Goal: Task Accomplishment & Management: Use online tool/utility

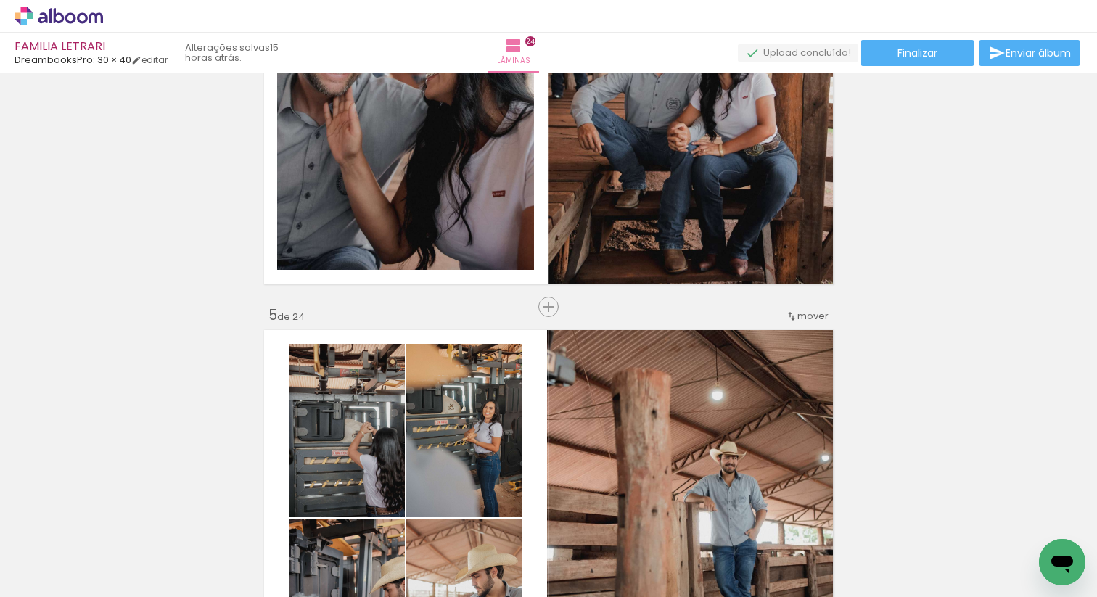
scroll to position [1401, 0]
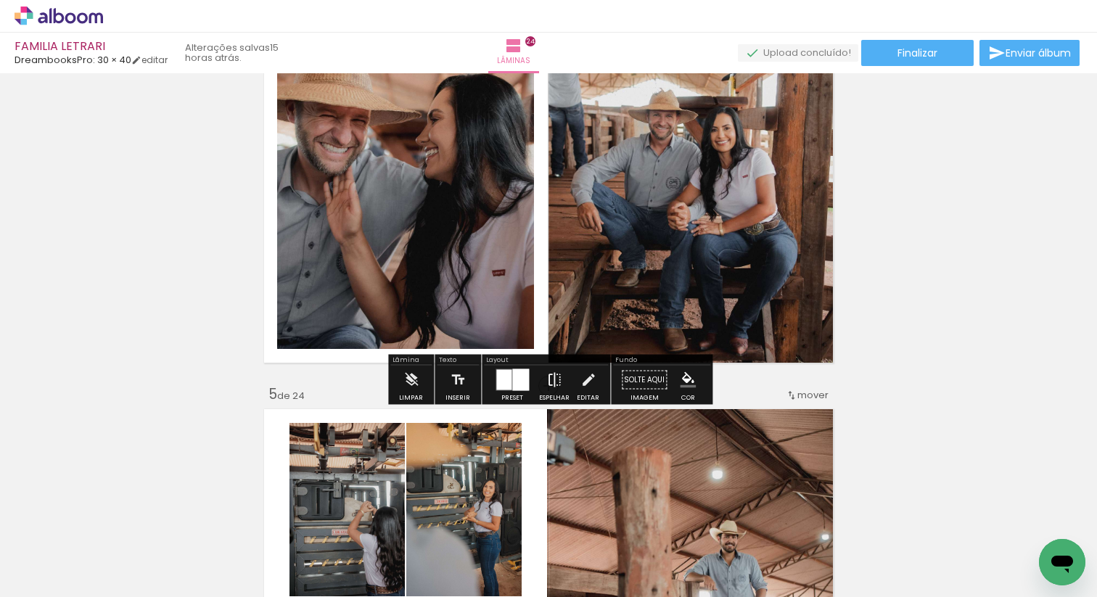
click at [541, 382] on paper-button "Espelhar" at bounding box center [555, 384] width 38 height 37
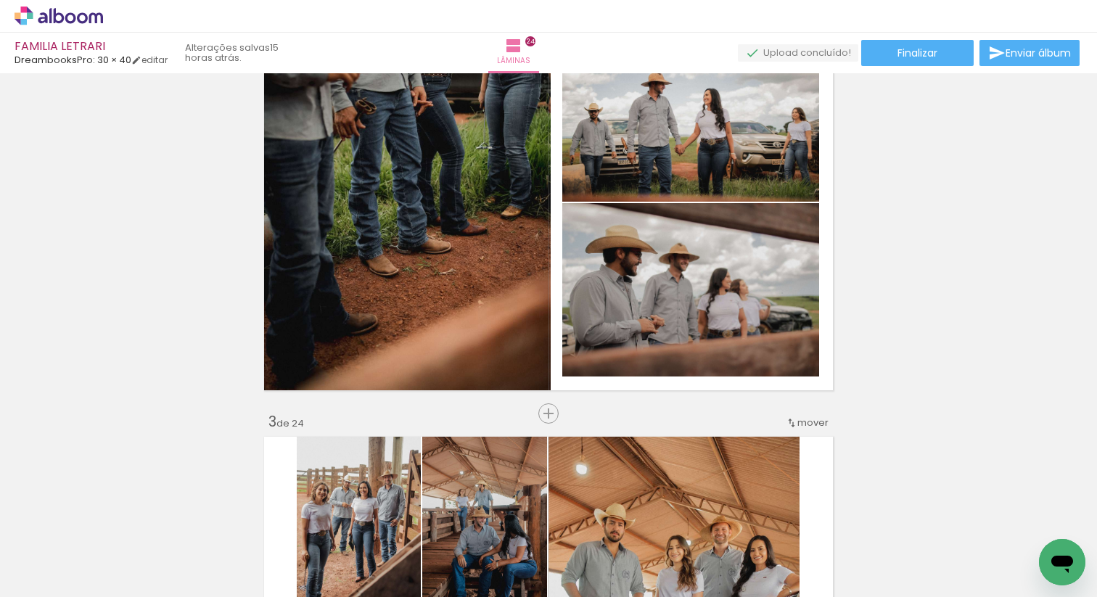
scroll to position [463, 0]
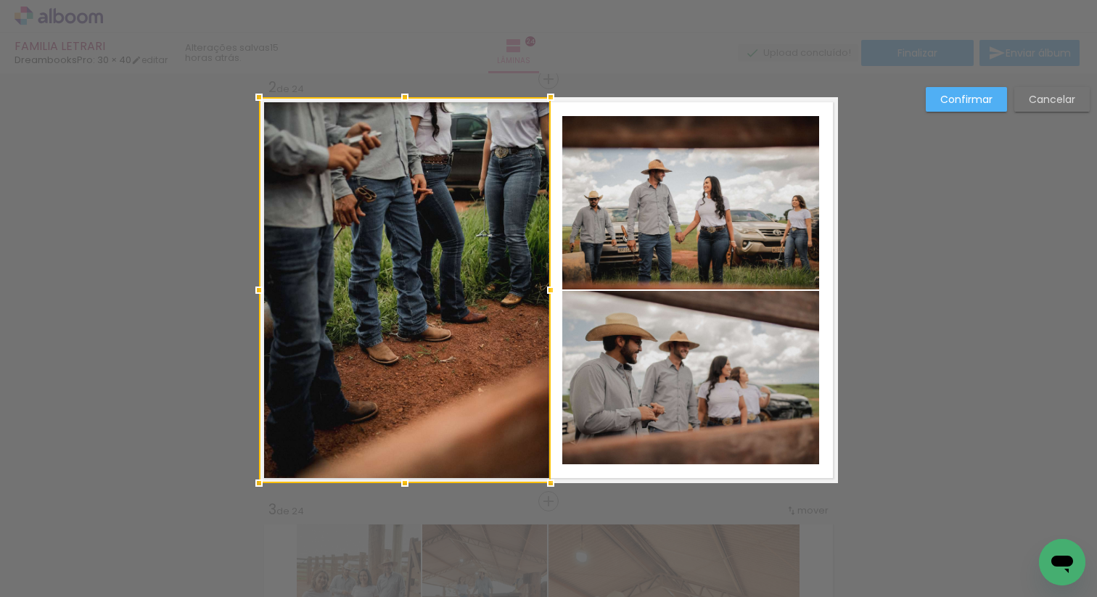
scroll to position [521, 0]
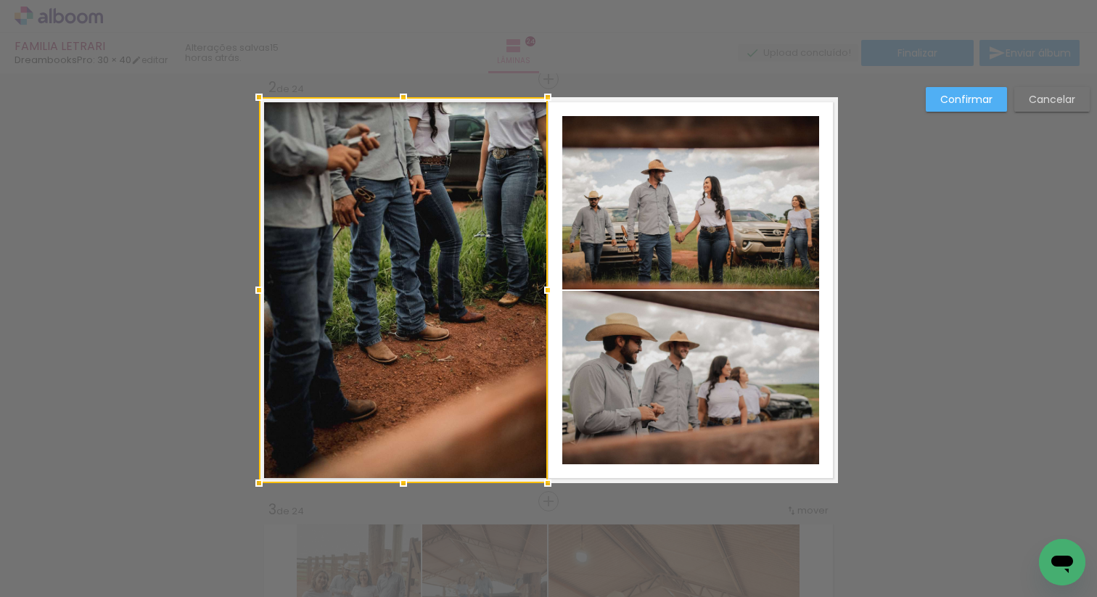
drag, startPoint x: 551, startPoint y: 291, endPoint x: 542, endPoint y: 291, distance: 8.7
click at [542, 291] on div at bounding box center [547, 290] width 29 height 29
click at [0, 0] on slot "Confirmar" at bounding box center [0, 0] width 0 height 0
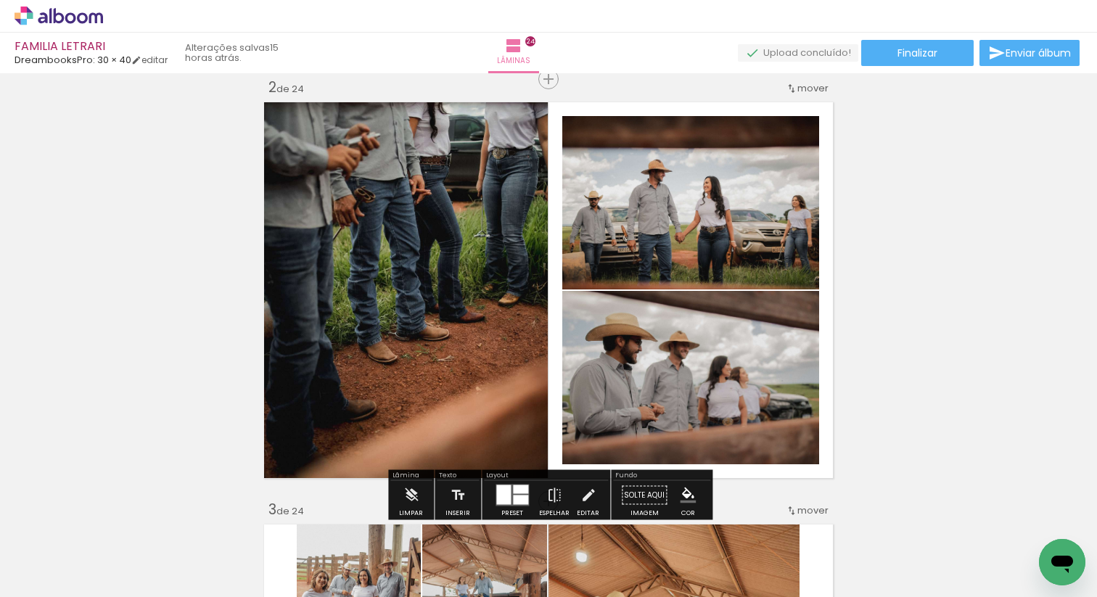
click at [512, 284] on quentale-photo at bounding box center [403, 290] width 289 height 386
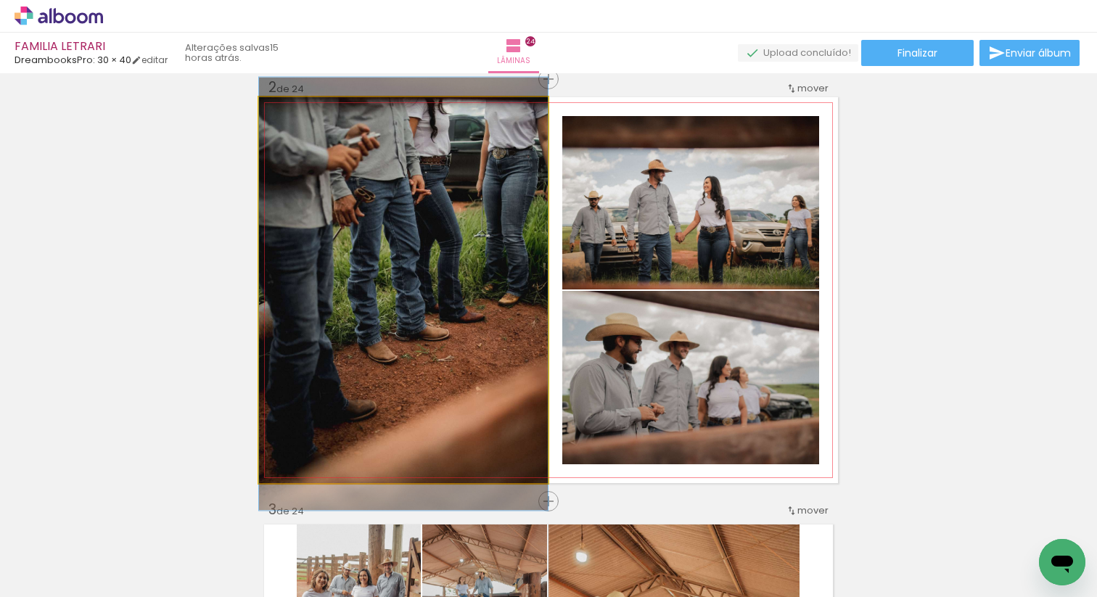
click at [512, 284] on quentale-photo at bounding box center [403, 290] width 289 height 386
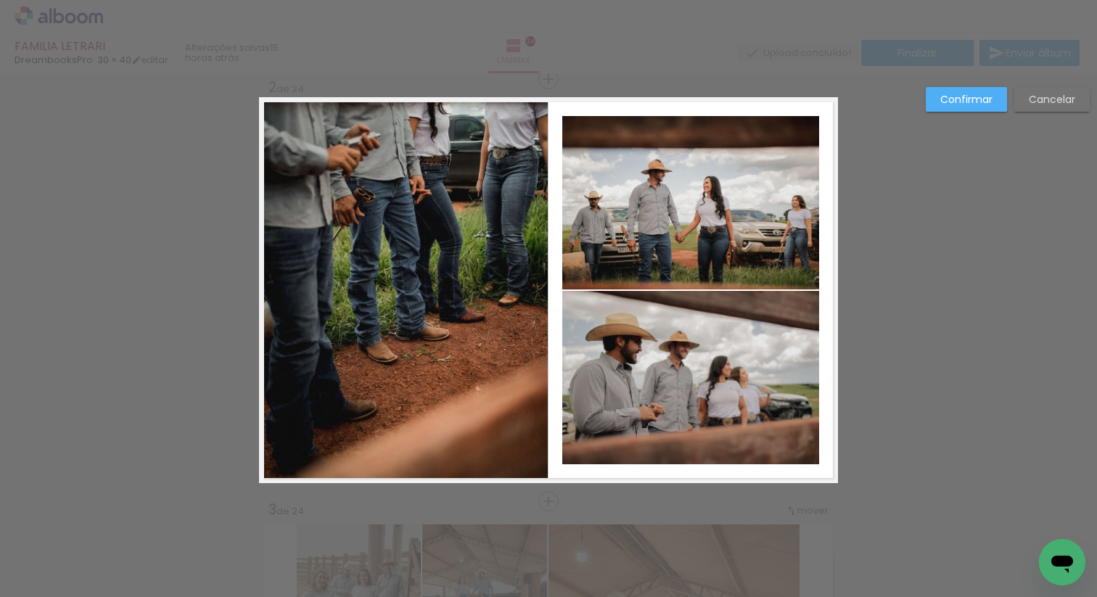
click at [522, 290] on quentale-photo at bounding box center [403, 290] width 289 height 386
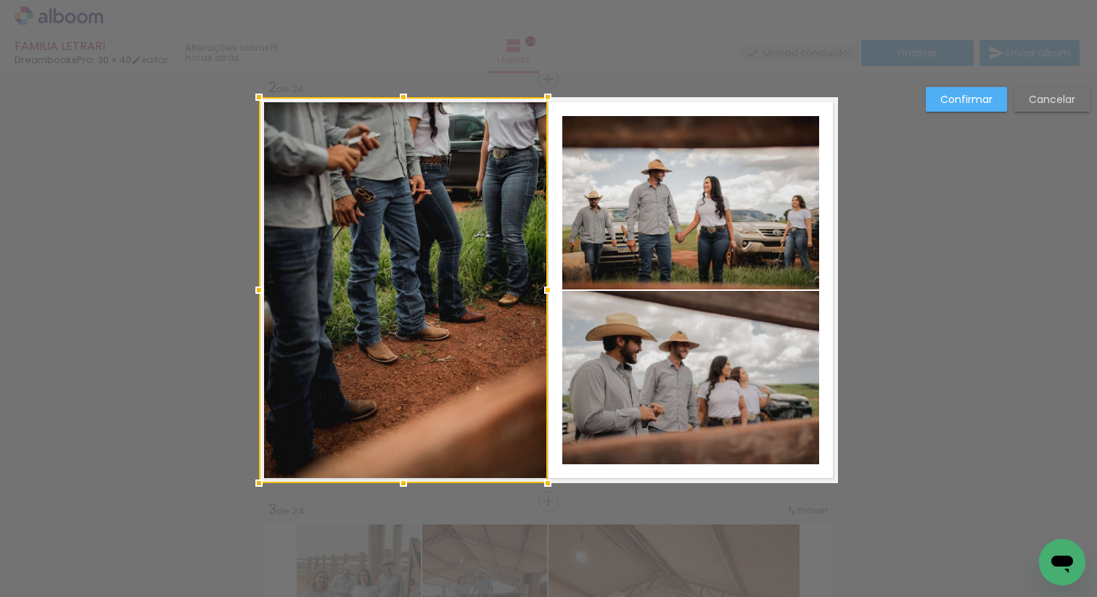
click at [522, 290] on div at bounding box center [403, 290] width 289 height 386
click at [550, 291] on div at bounding box center [549, 290] width 29 height 29
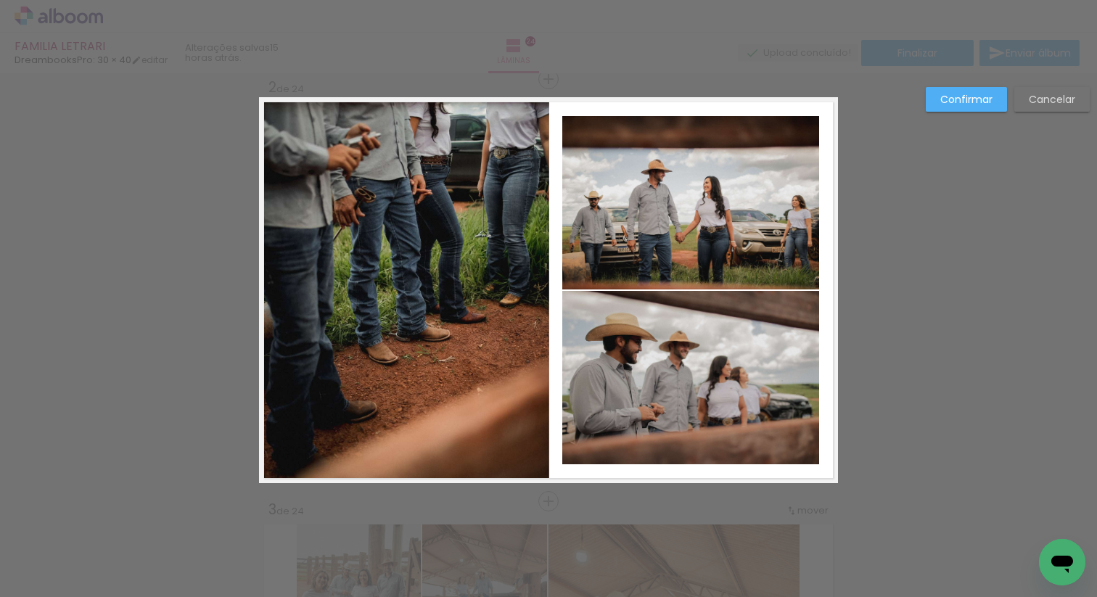
click at [0, 0] on slot "Confirmar" at bounding box center [0, 0] width 0 height 0
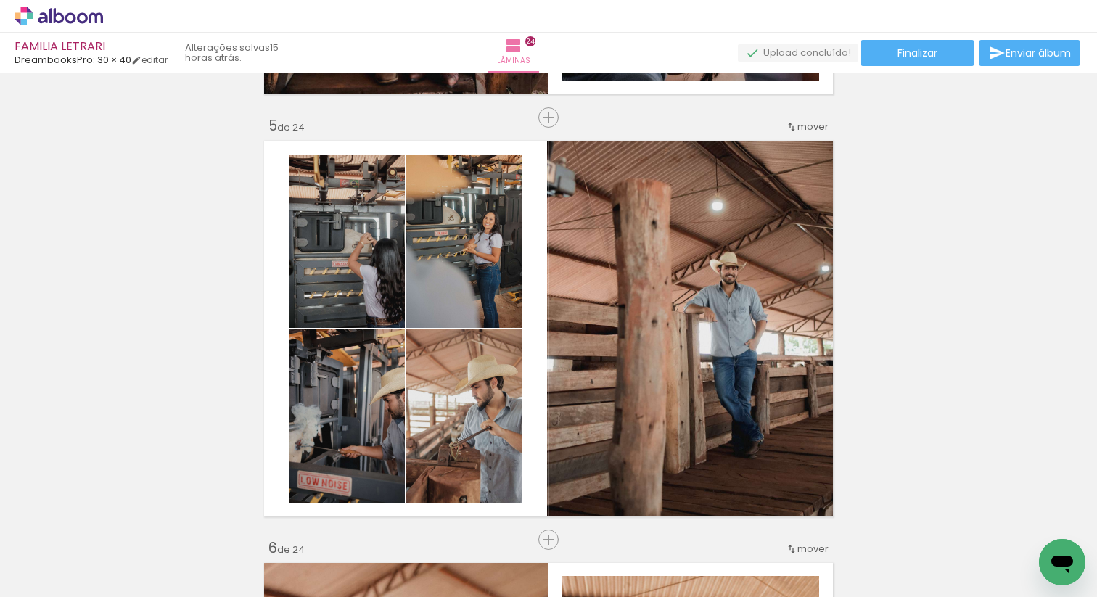
scroll to position [1835, 0]
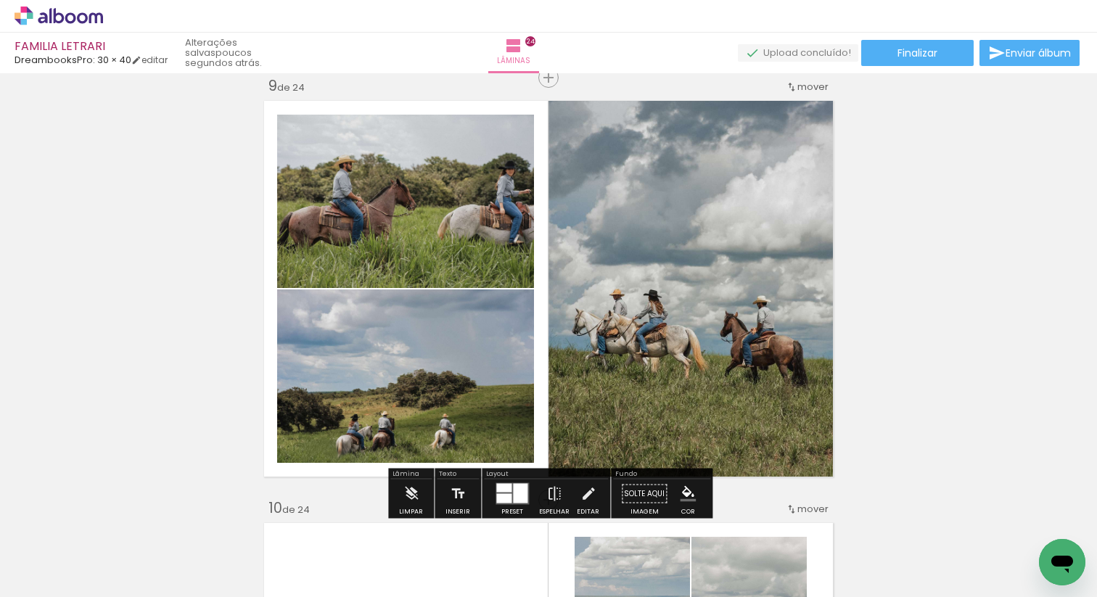
click at [663, 179] on quentale-photo at bounding box center [694, 289] width 290 height 385
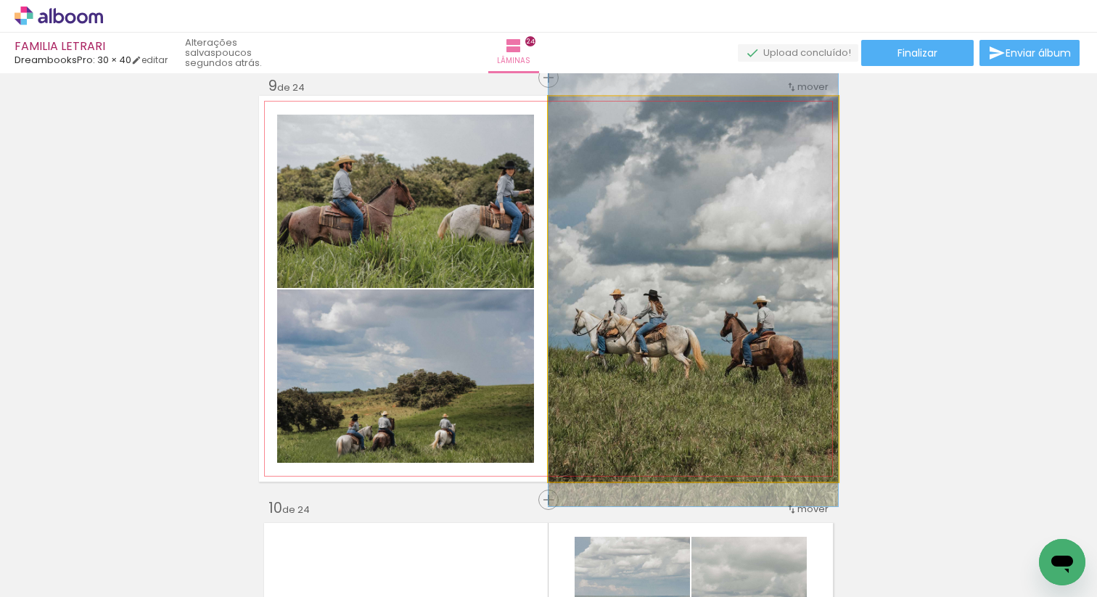
click at [663, 179] on quentale-photo at bounding box center [694, 289] width 290 height 385
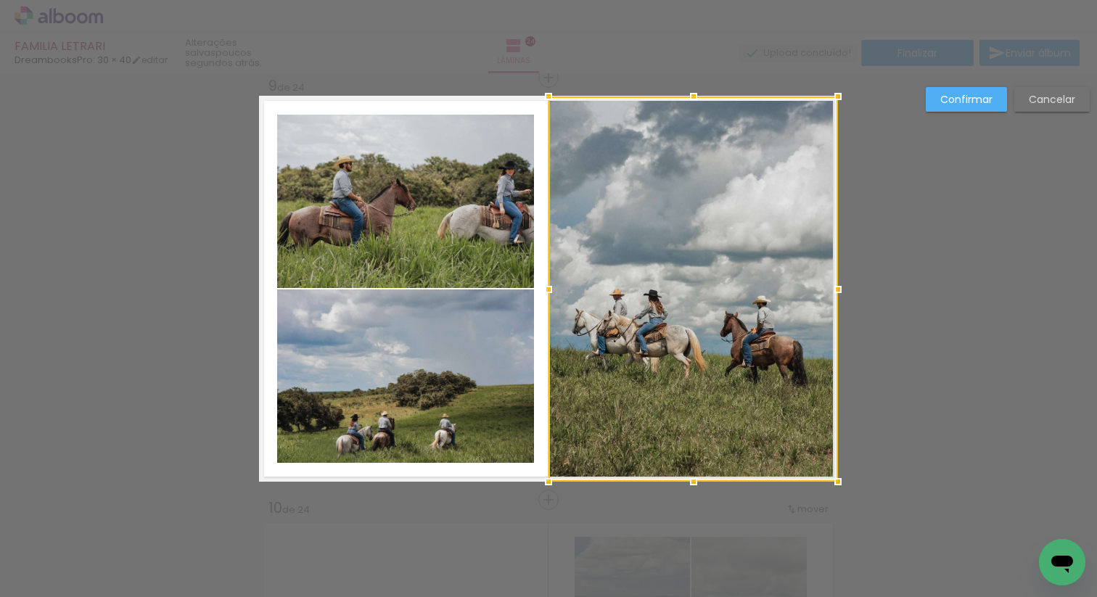
scroll to position [3397, 0]
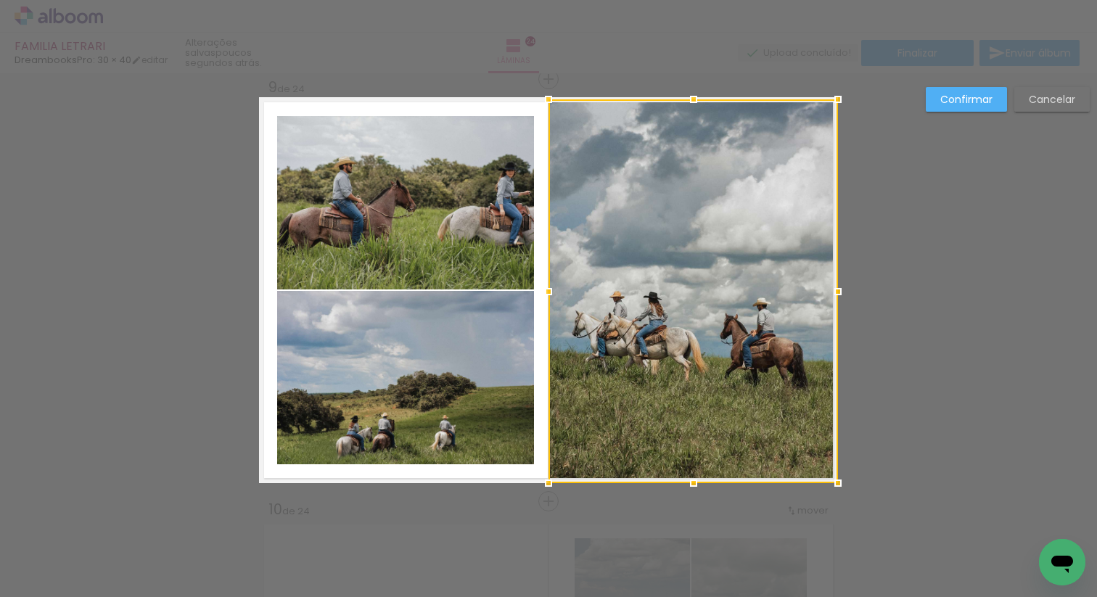
click at [693, 91] on div at bounding box center [693, 99] width 29 height 29
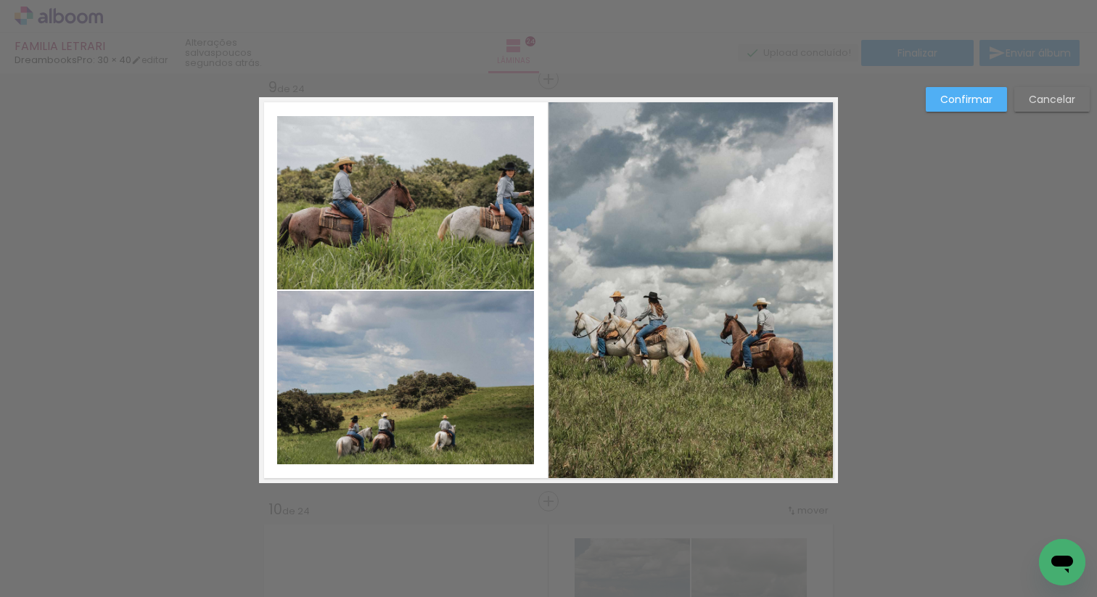
click at [691, 121] on quentale-photo at bounding box center [694, 291] width 290 height 384
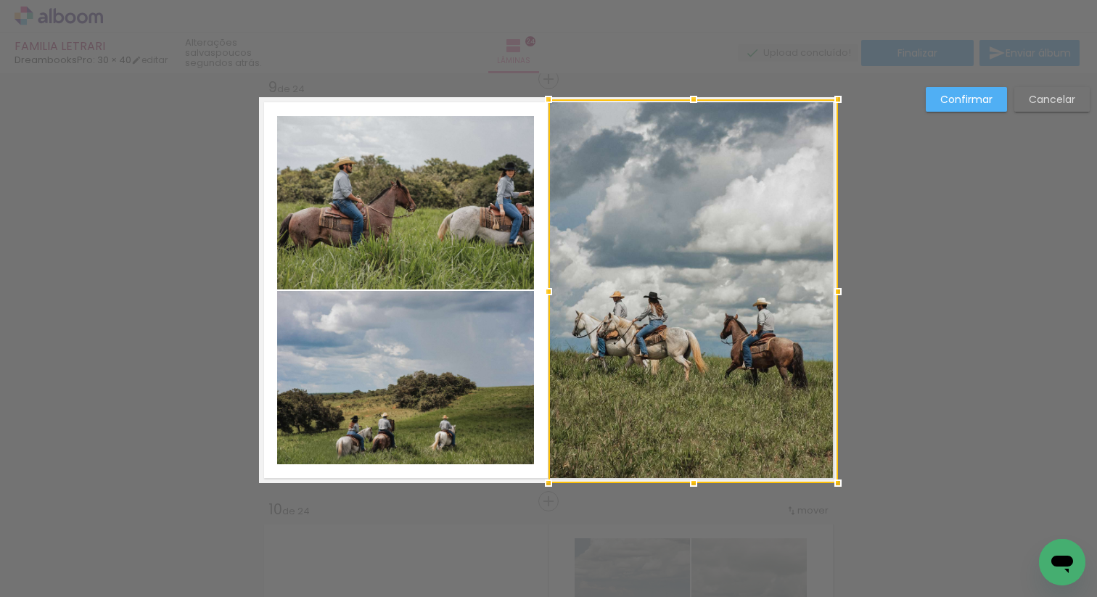
click at [691, 121] on div at bounding box center [694, 291] width 290 height 384
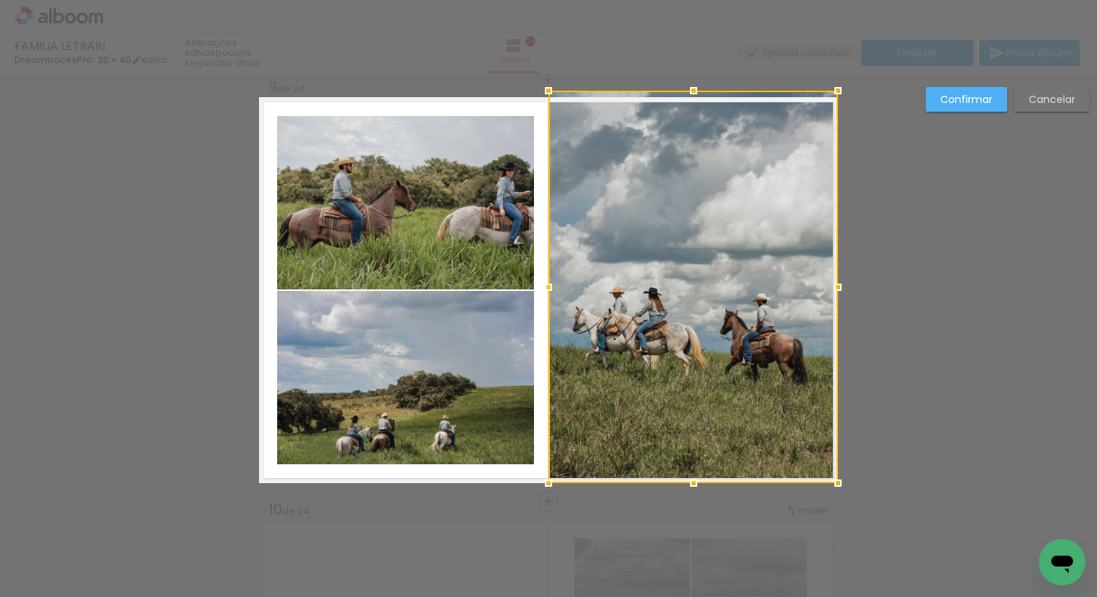
drag, startPoint x: 691, startPoint y: 100, endPoint x: 692, endPoint y: 87, distance: 13.1
click at [692, 87] on div at bounding box center [693, 90] width 29 height 29
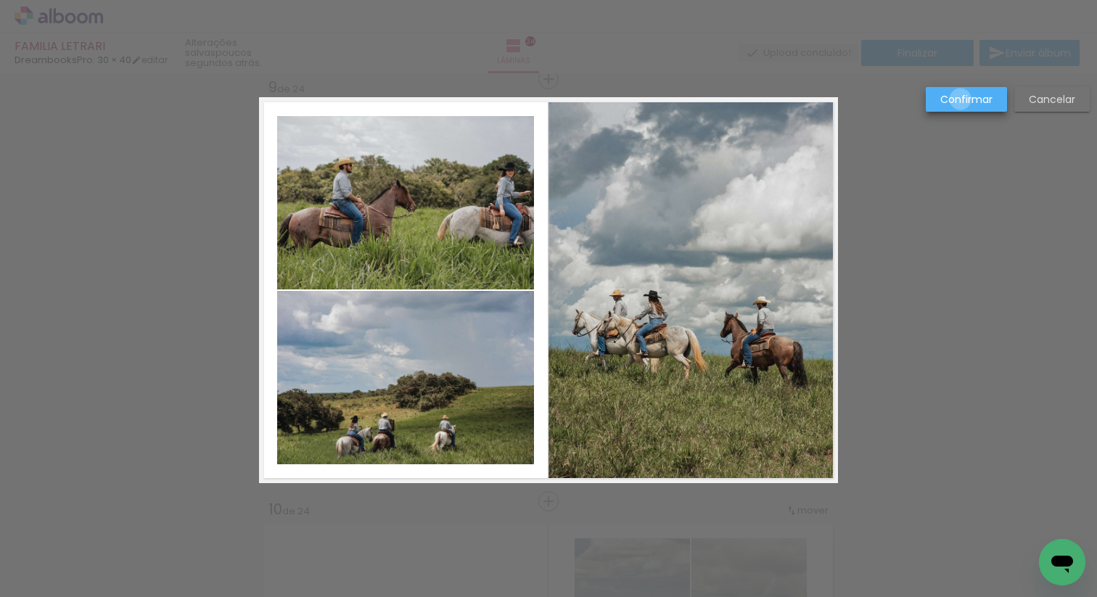
click at [0, 0] on slot "Confirmar" at bounding box center [0, 0] width 0 height 0
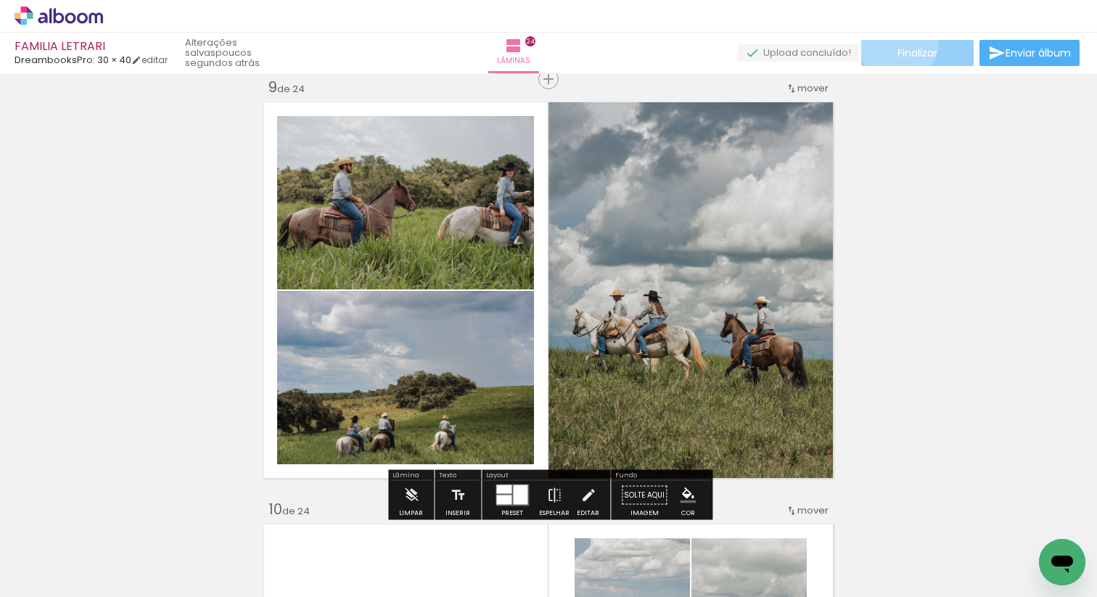
click at [893, 41] on paper-button "Finalizar" at bounding box center [917, 53] width 112 height 26
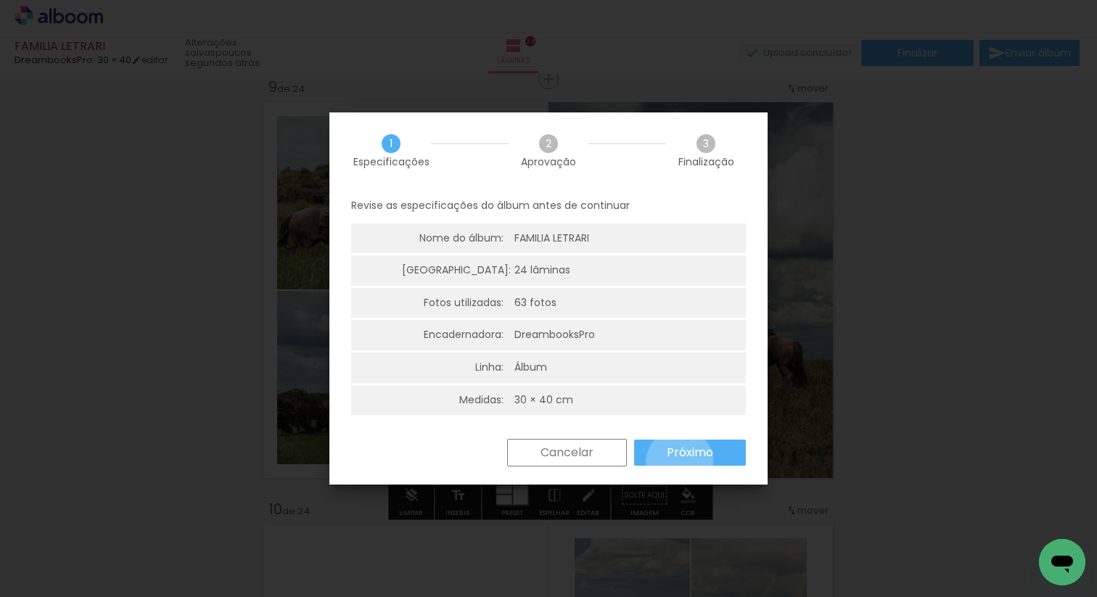
click at [680, 462] on paper-button "Próximo" at bounding box center [690, 453] width 112 height 26
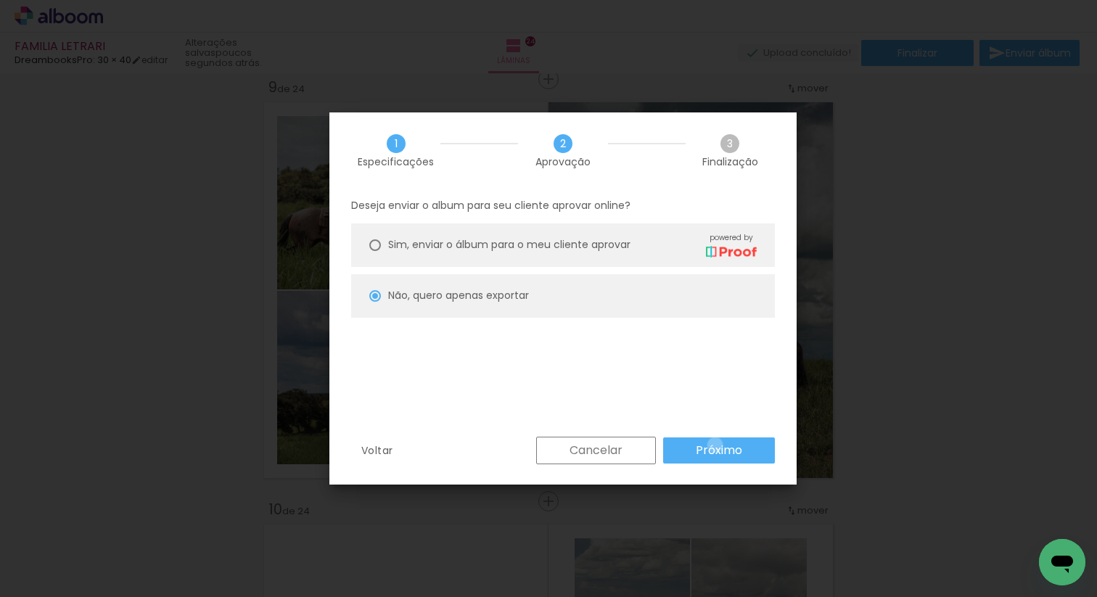
click at [0, 0] on slot "Próximo" at bounding box center [0, 0] width 0 height 0
type input "Alta, 300 DPI"
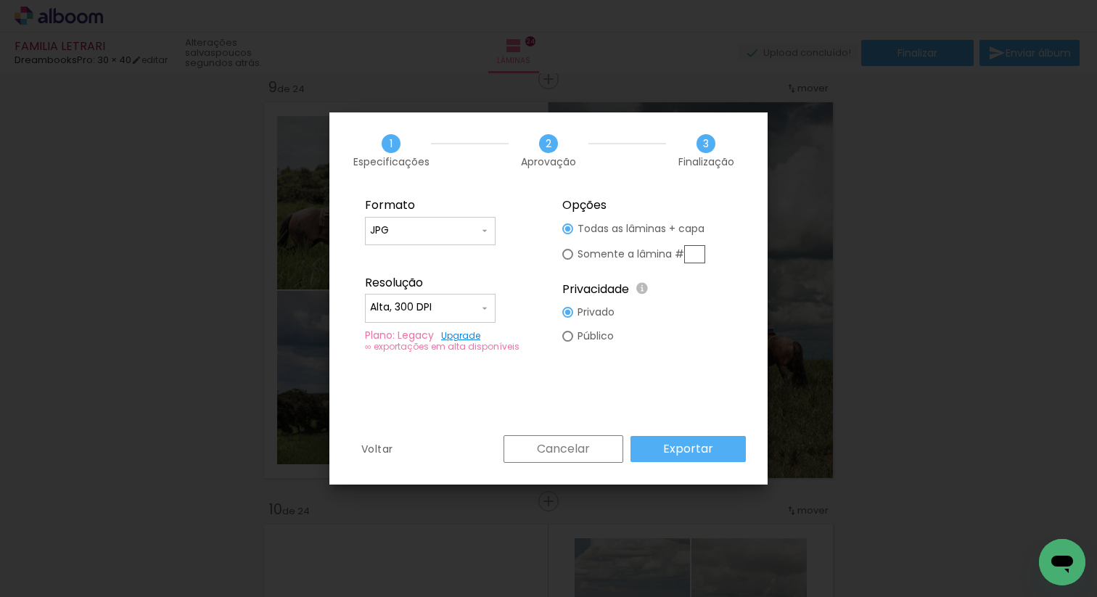
click at [716, 445] on paper-button "Exportar" at bounding box center [688, 449] width 115 height 26
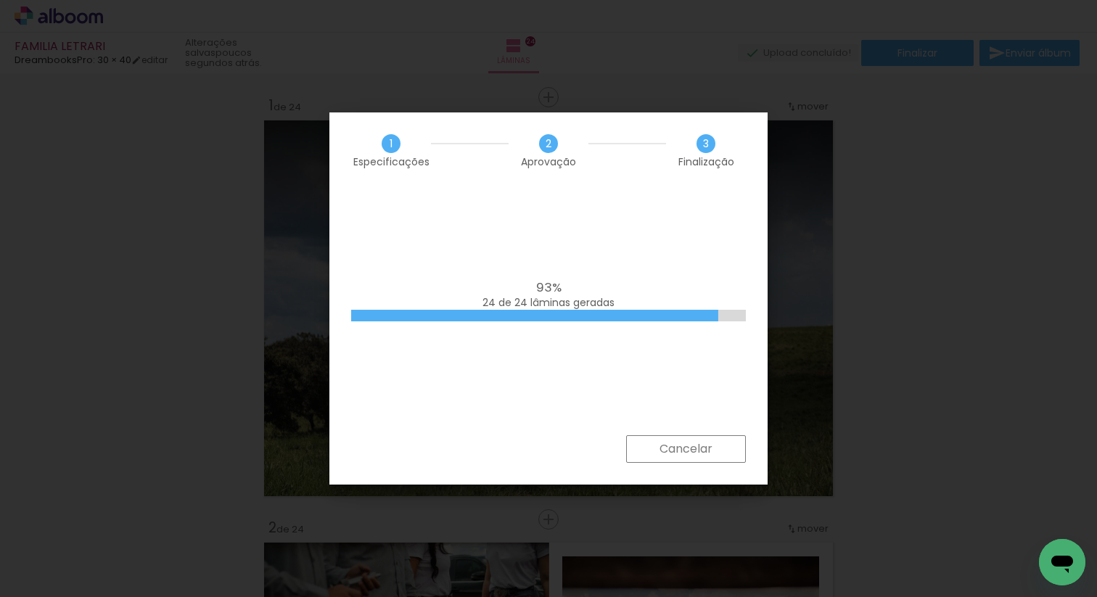
scroll to position [521, 0]
